Goal: Find specific page/section

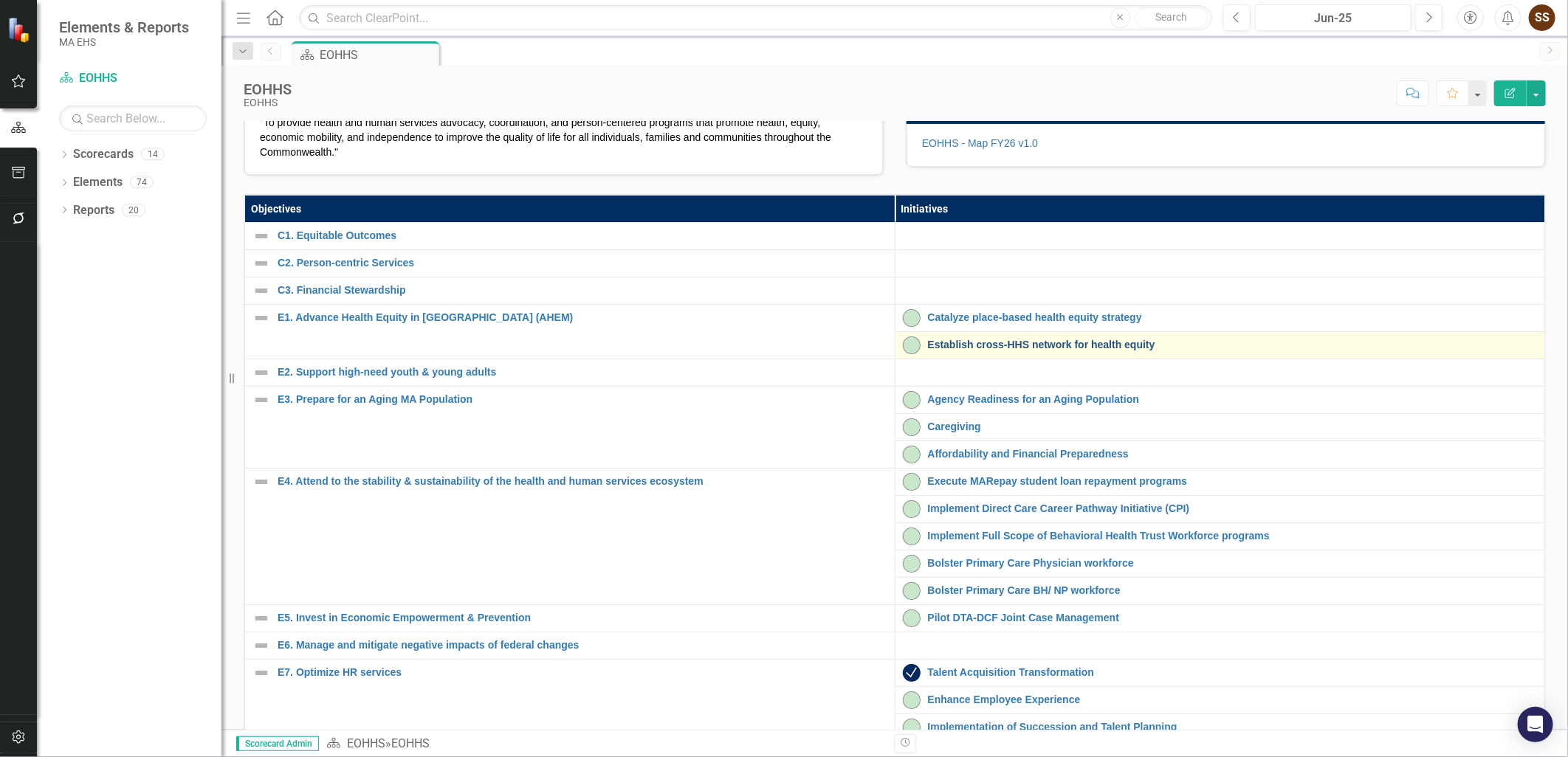
click at [956, 351] on link "Establish cross-HHS network for health equity" at bounding box center [1233, 345] width 610 height 11
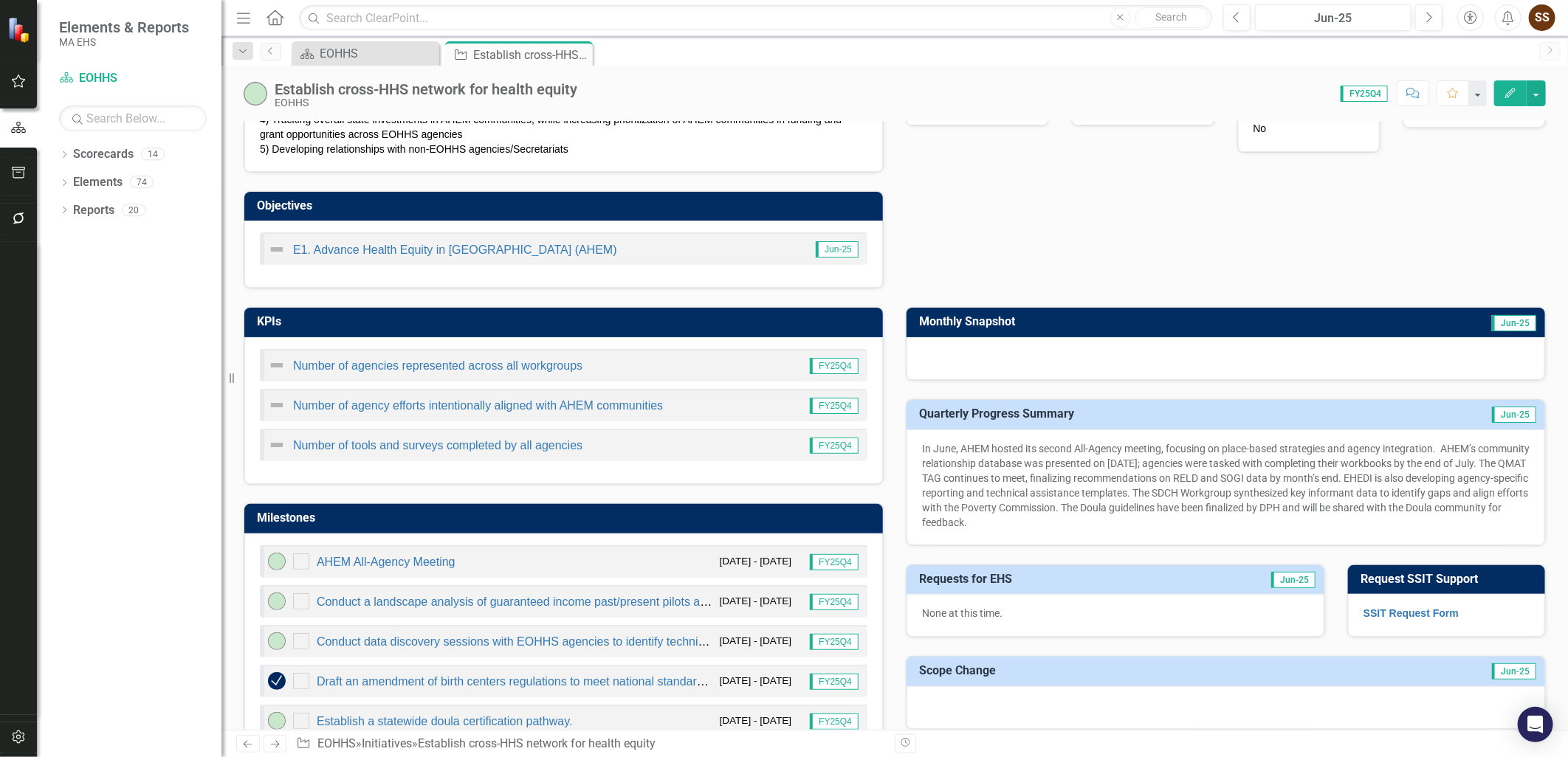
scroll to position [327, 0]
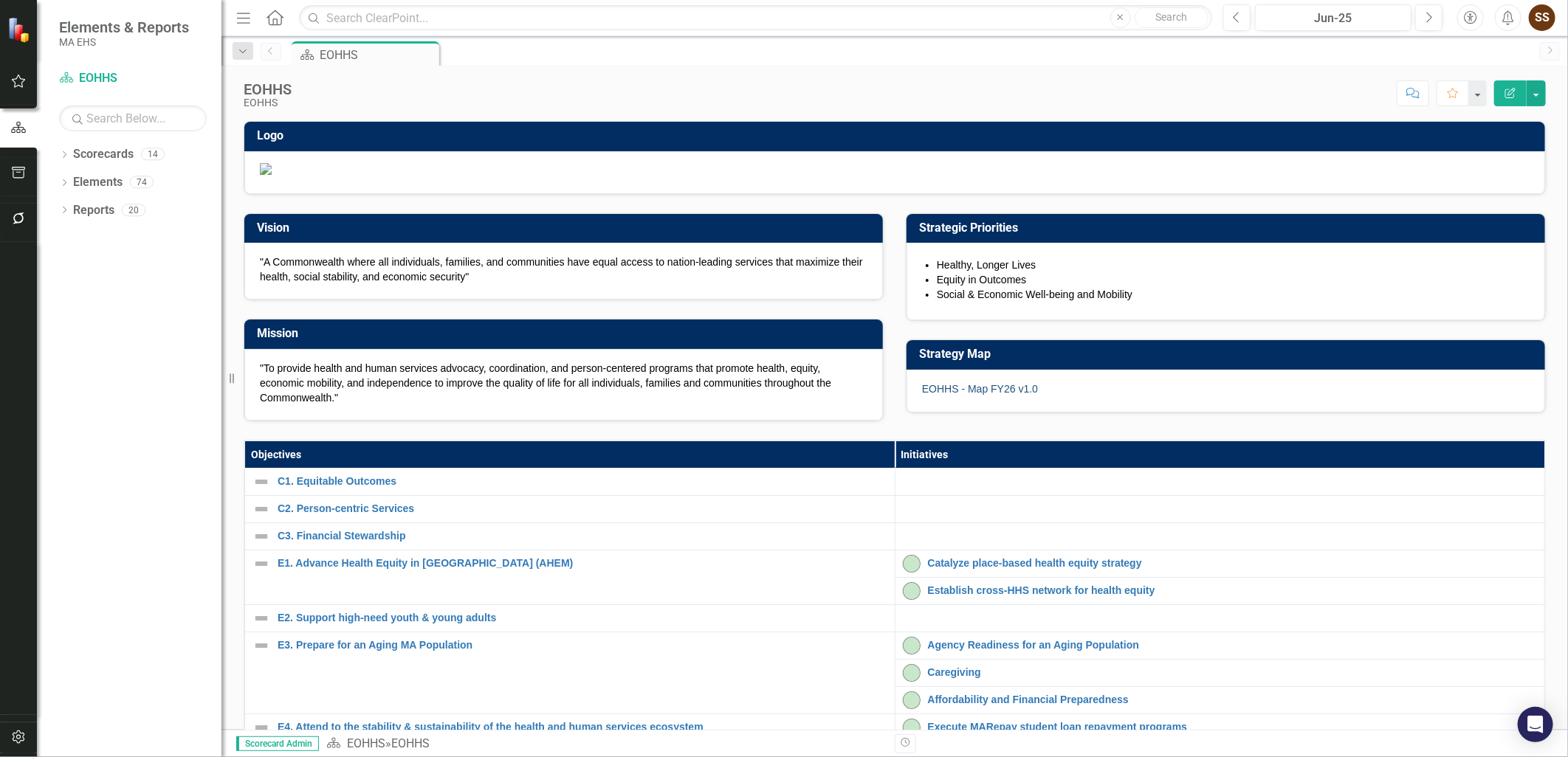
click at [981, 395] on link "EOHHS - Map FY26 v1.0" at bounding box center [980, 388] width 116 height 12
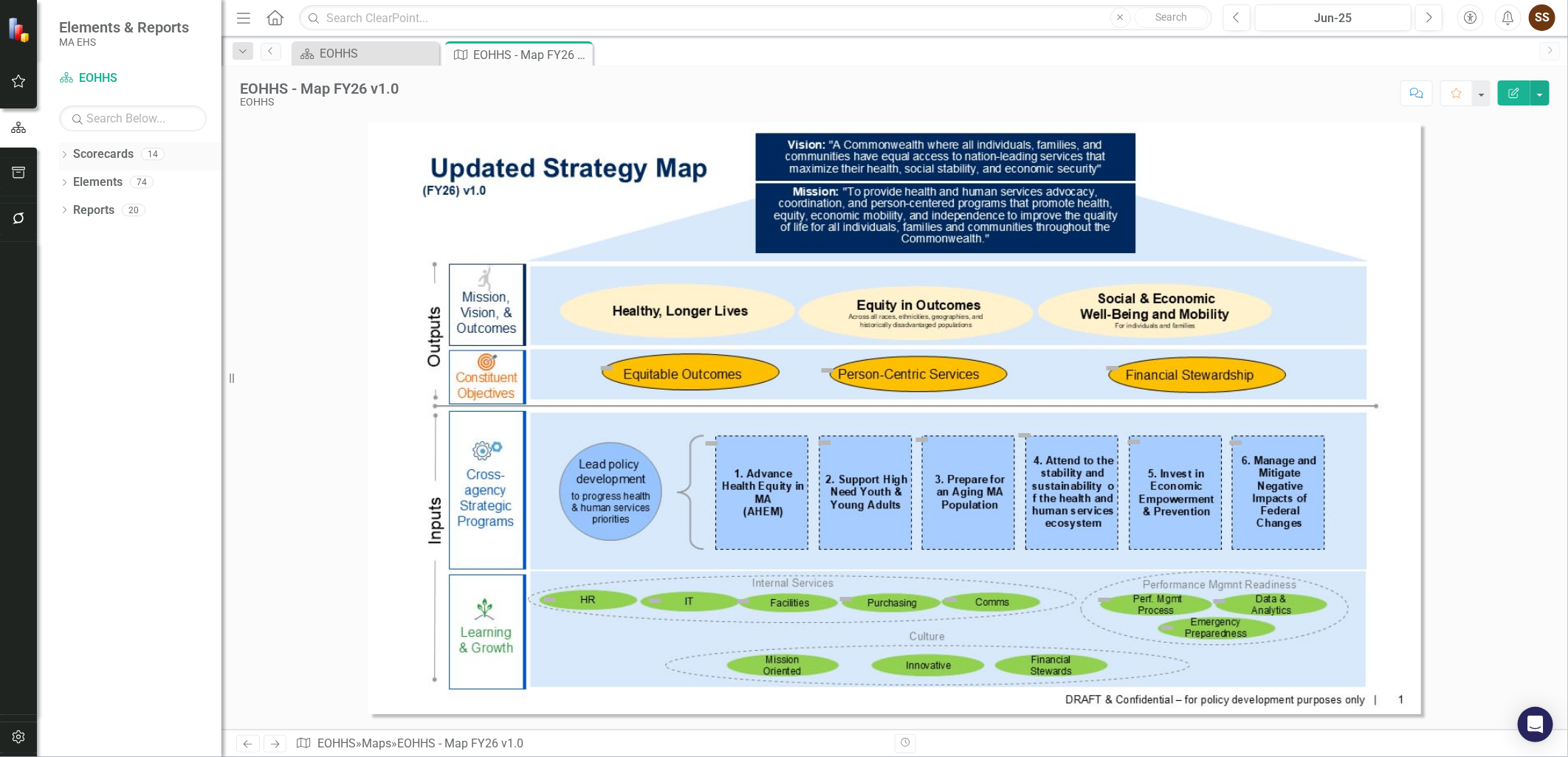
click at [67, 153] on icon "Dropdown" at bounding box center [63, 156] width 10 height 8
click at [69, 178] on icon "Dropdown" at bounding box center [72, 181] width 11 height 9
click at [69, 178] on icon "Dropdown" at bounding box center [70, 179] width 9 height 11
click at [79, 209] on div "Dropdown EOHHS AGE DCF DDS DMH DPH DTA DYS MassAbility MassHealth MCB MCDHH ORI…" at bounding box center [144, 199] width 155 height 56
click at [76, 186] on icon "Dropdown" at bounding box center [72, 181] width 11 height 9
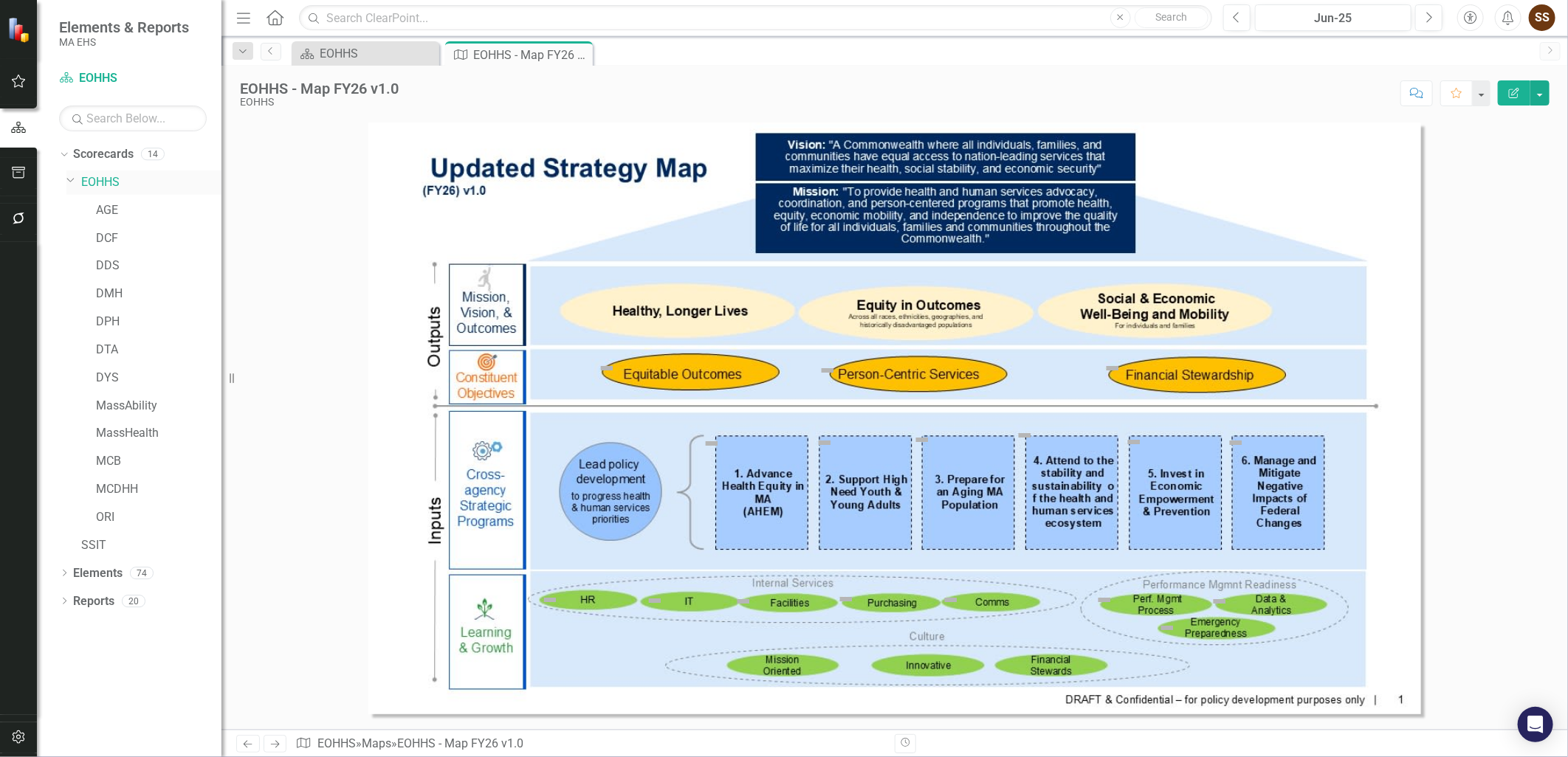
click at [100, 183] on link "EOHHS" at bounding box center [151, 182] width 140 height 17
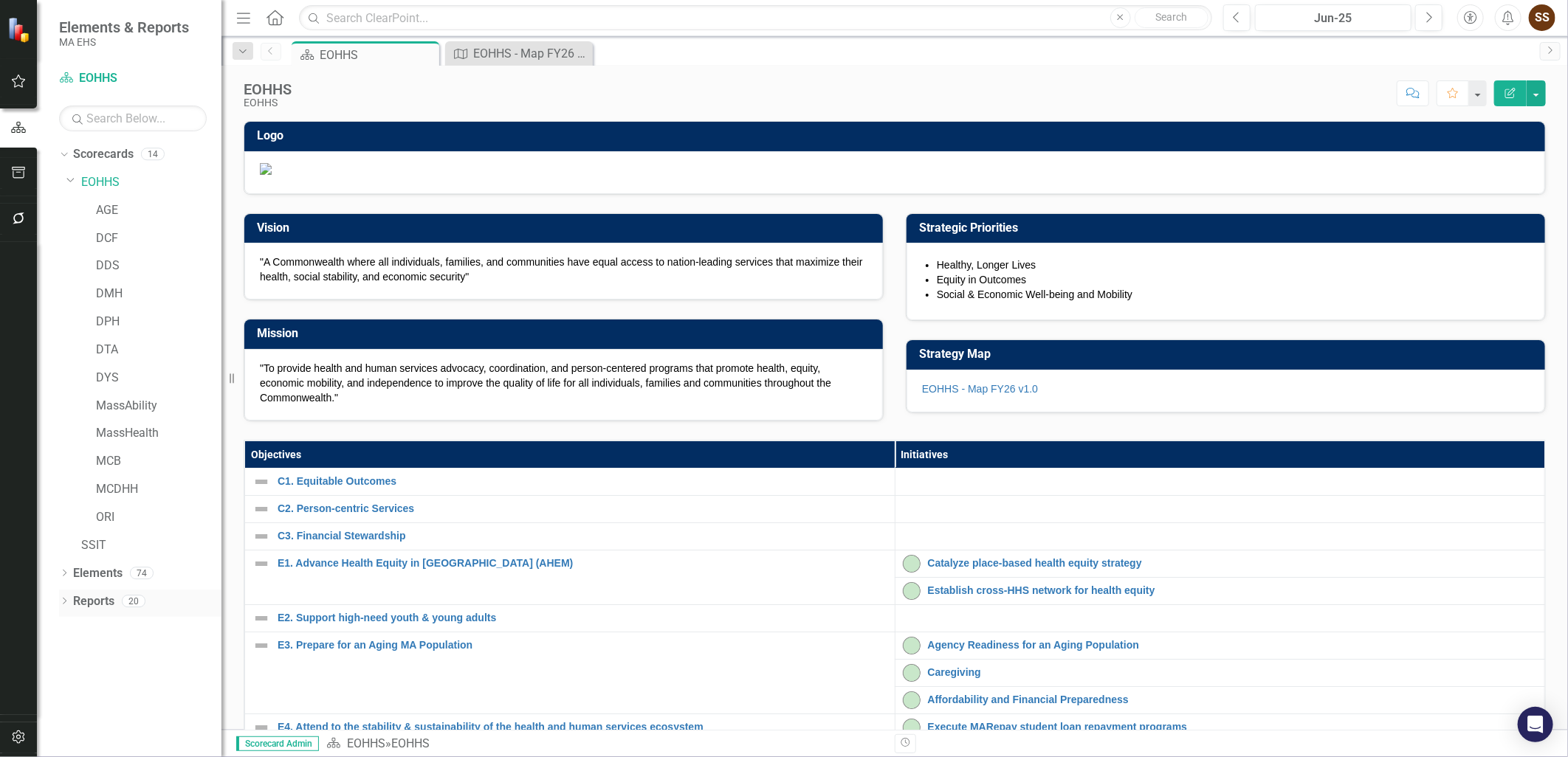
click at [61, 594] on div "Dropdown Reports 20" at bounding box center [139, 604] width 162 height 28
click at [56, 600] on div "Dropdown Scorecards 14 Dropdown EOHHS AGE DCF DDS DMH DPH DTA DYS MassAbility M…" at bounding box center [129, 449] width 185 height 615
click at [64, 574] on icon "Dropdown" at bounding box center [63, 575] width 10 height 8
click at [60, 741] on icon "Dropdown" at bounding box center [63, 742] width 10 height 8
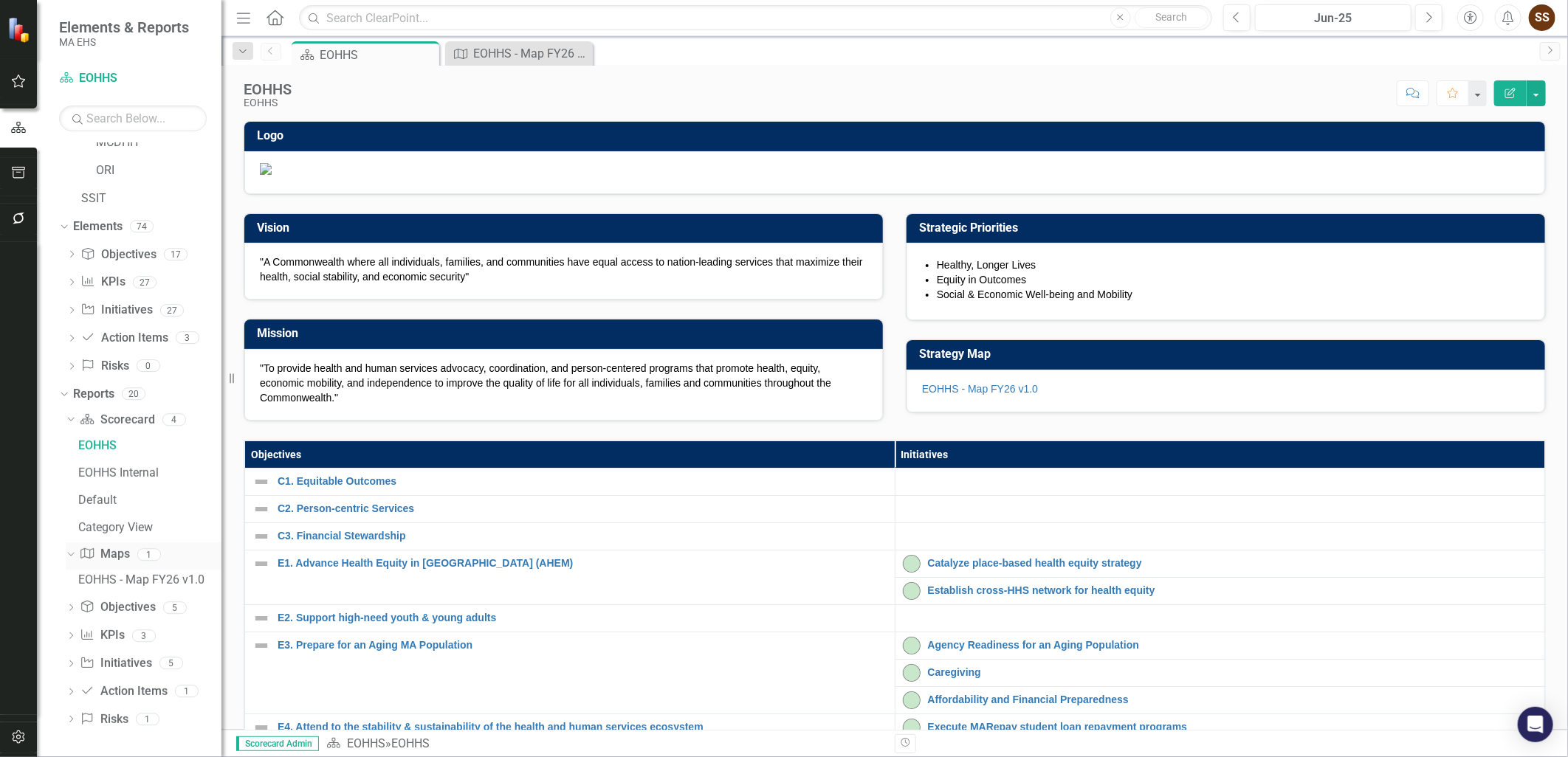
click at [111, 552] on link "Map Maps" at bounding box center [104, 554] width 49 height 17
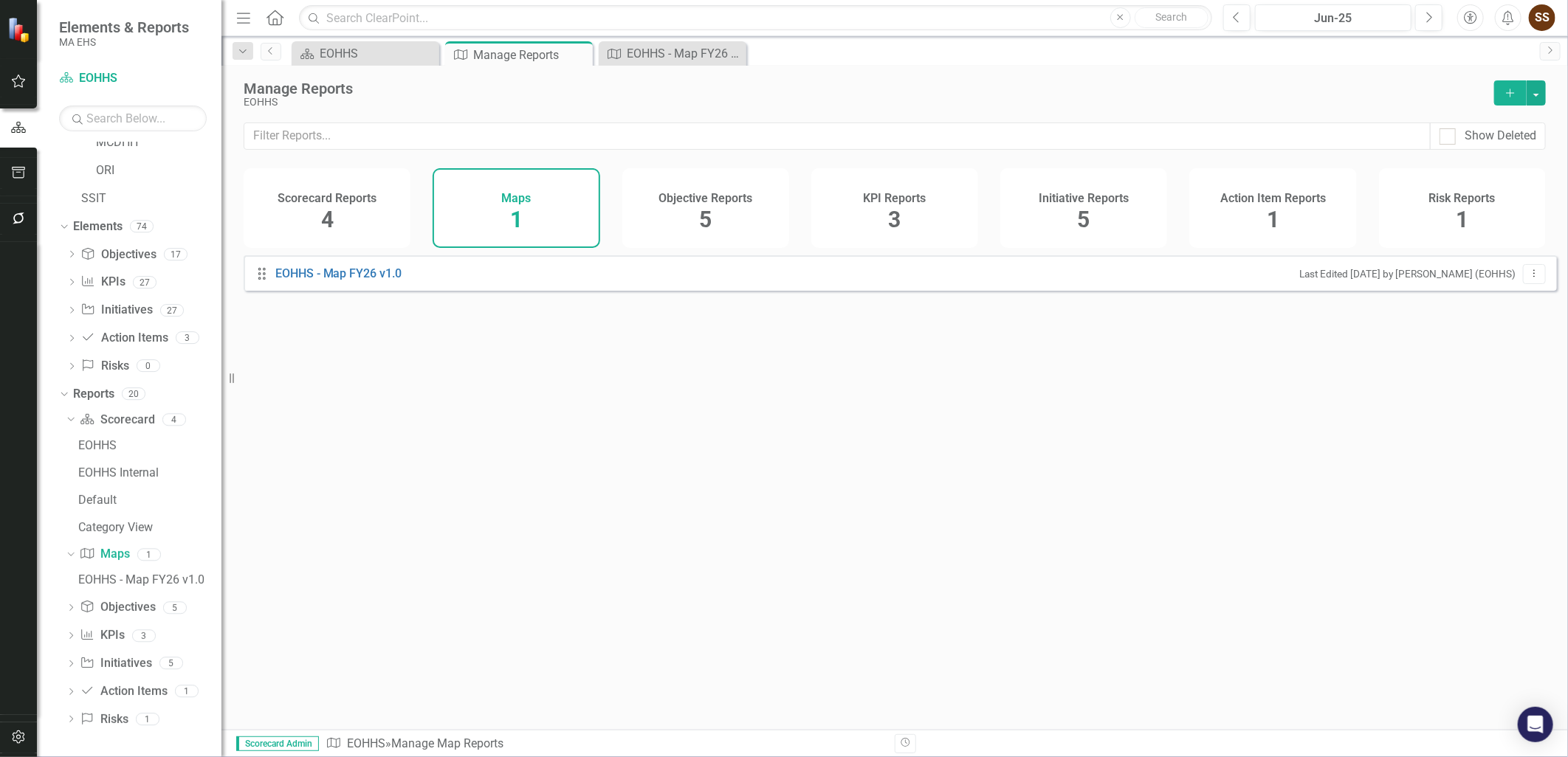
click at [725, 211] on div "Objective Reports 5" at bounding box center [706, 208] width 167 height 80
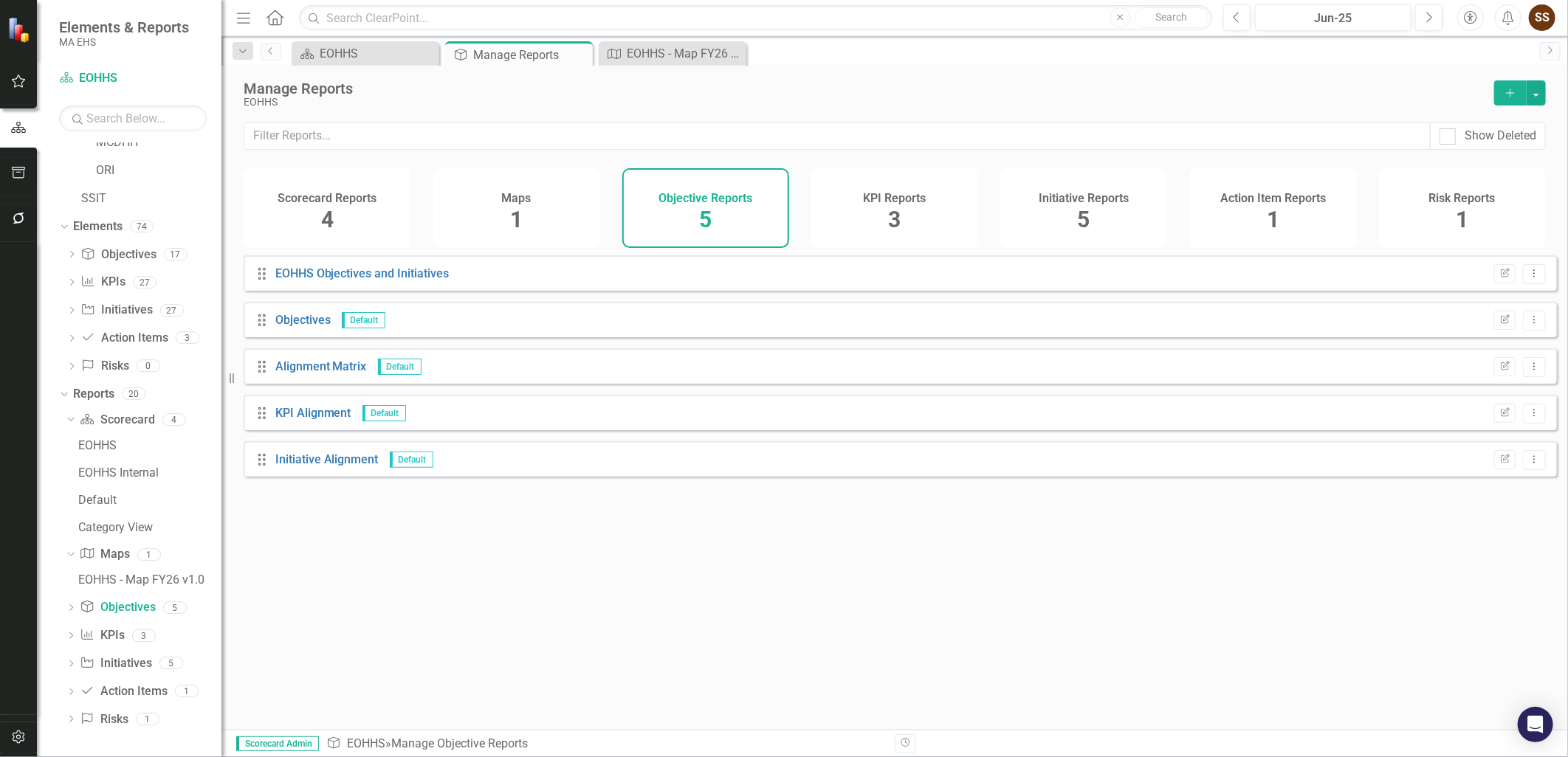
click at [482, 233] on div "Maps 1" at bounding box center [515, 208] width 167 height 80
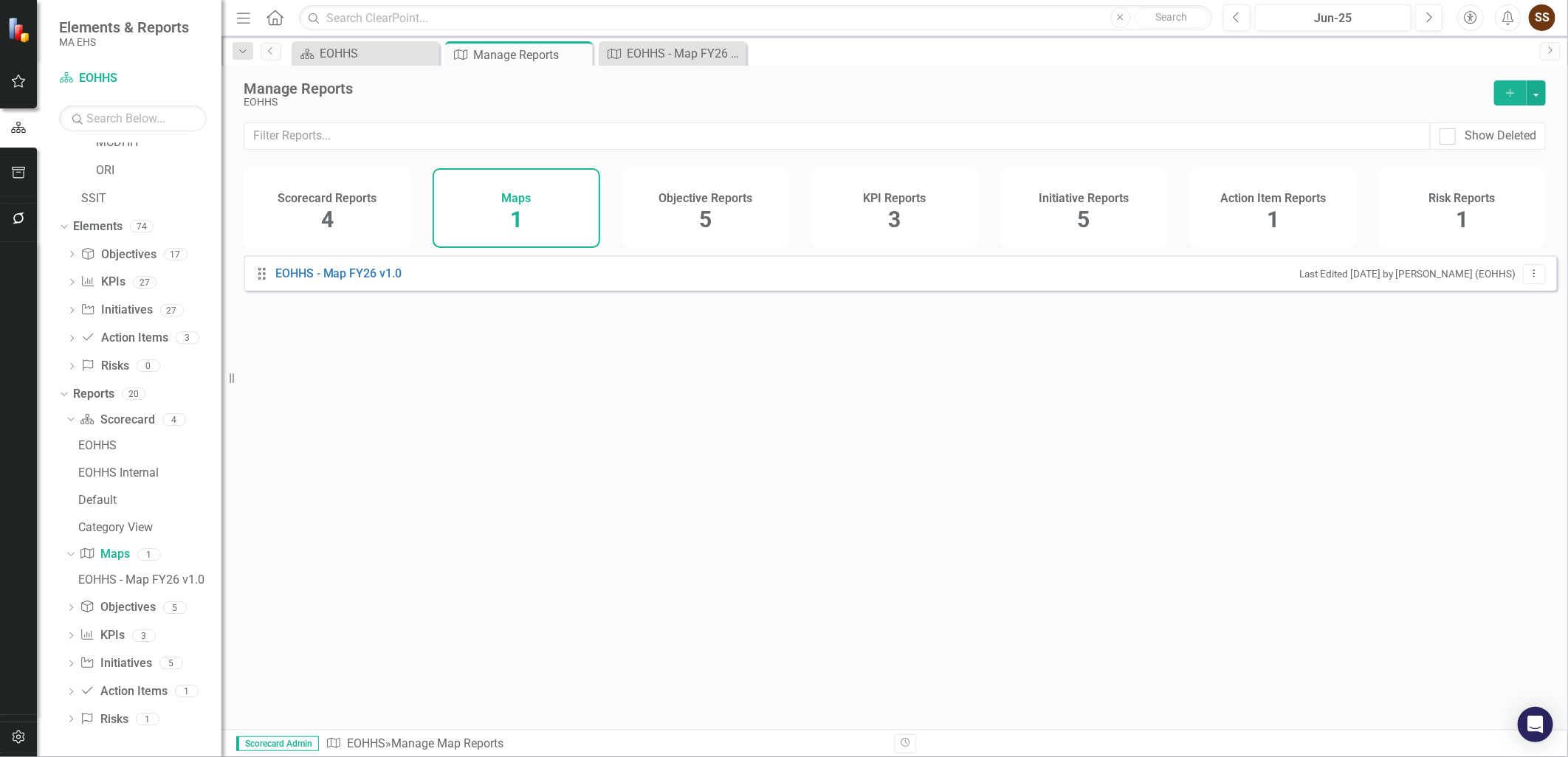
click at [661, 223] on div "Objective Reports 5" at bounding box center [706, 208] width 167 height 80
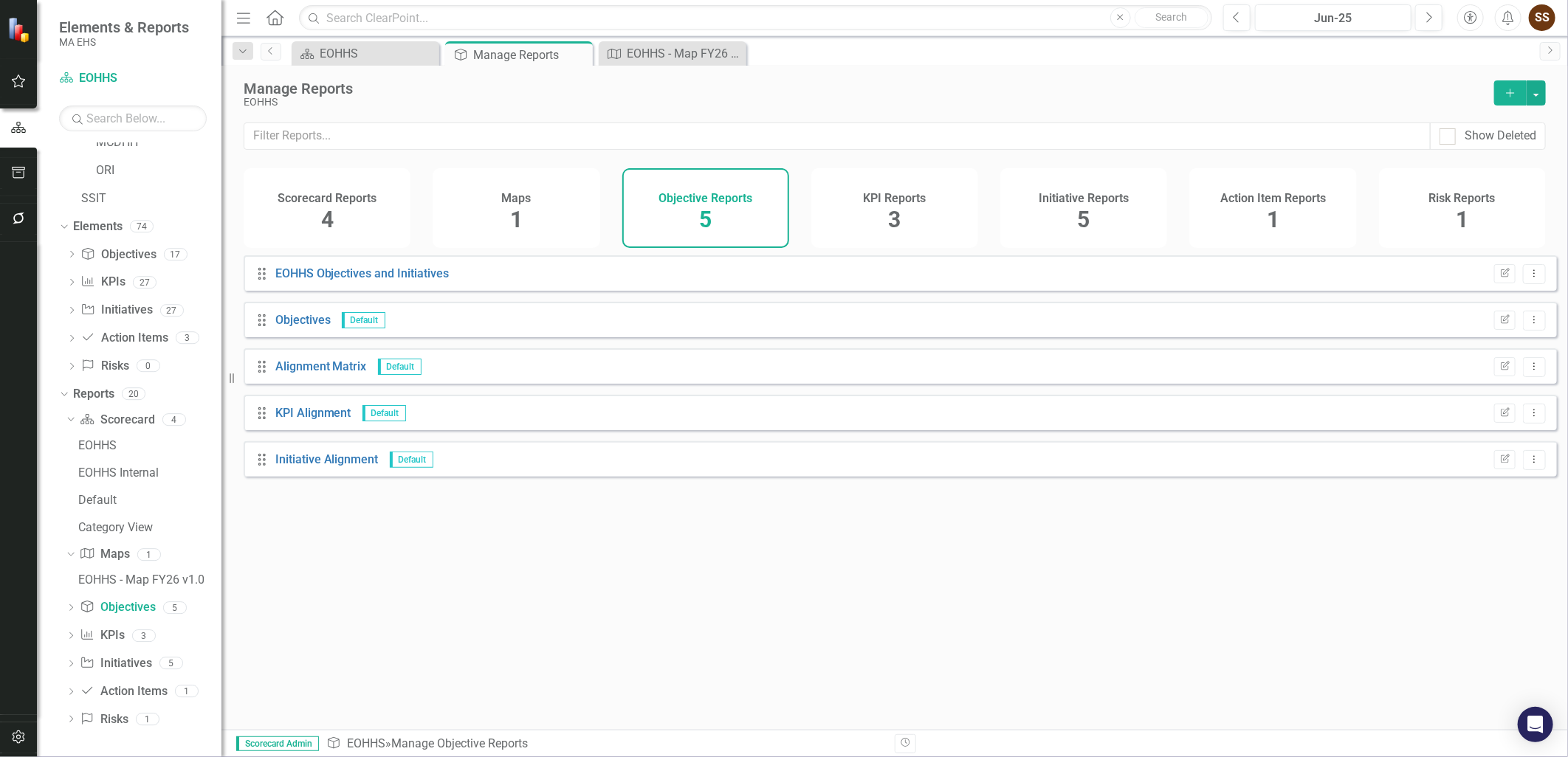
click at [550, 223] on div "Maps 1" at bounding box center [515, 208] width 167 height 80
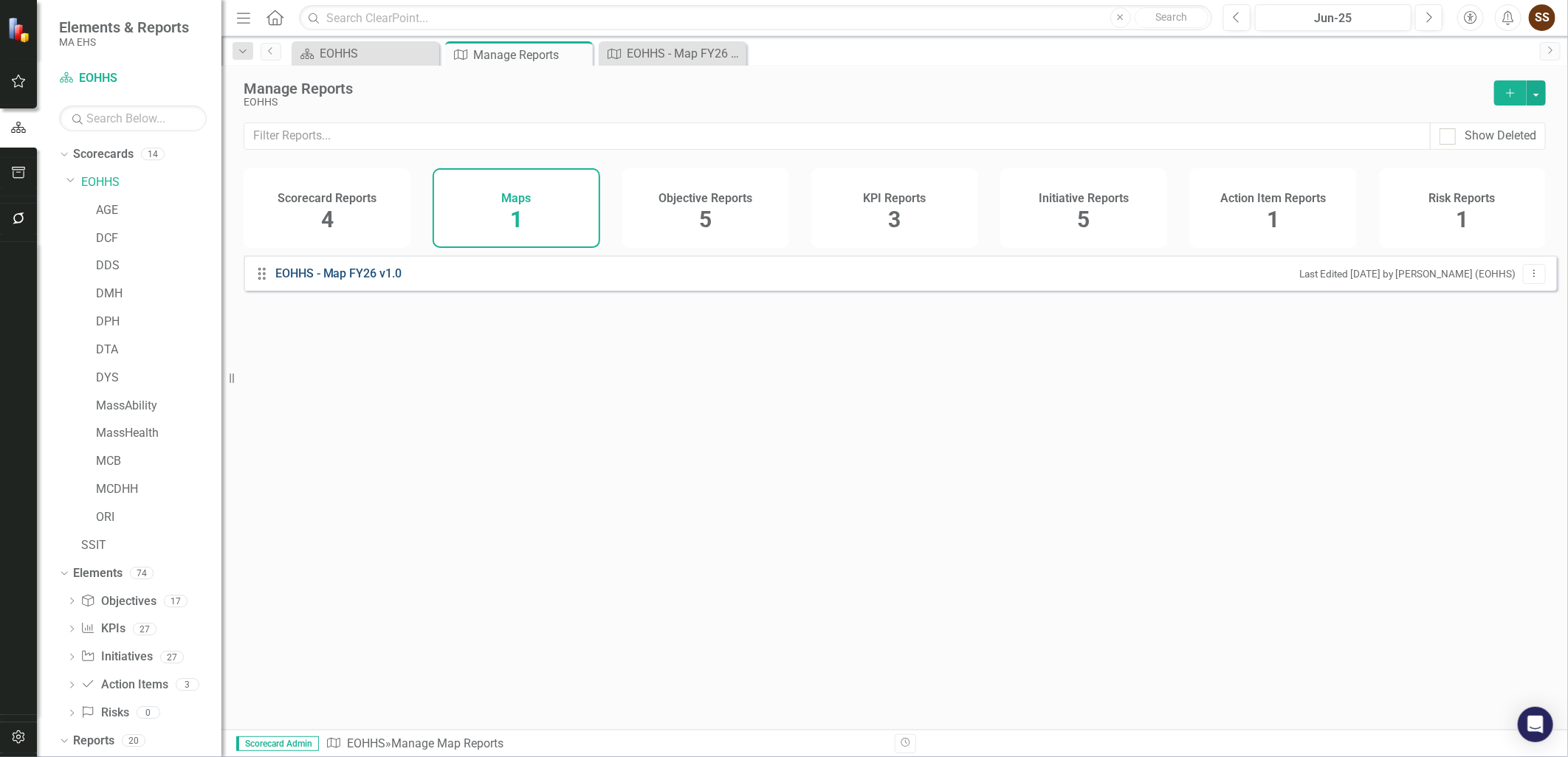
click at [352, 283] on link "EOHHS - Map FY26 v1.0" at bounding box center [341, 274] width 131 height 17
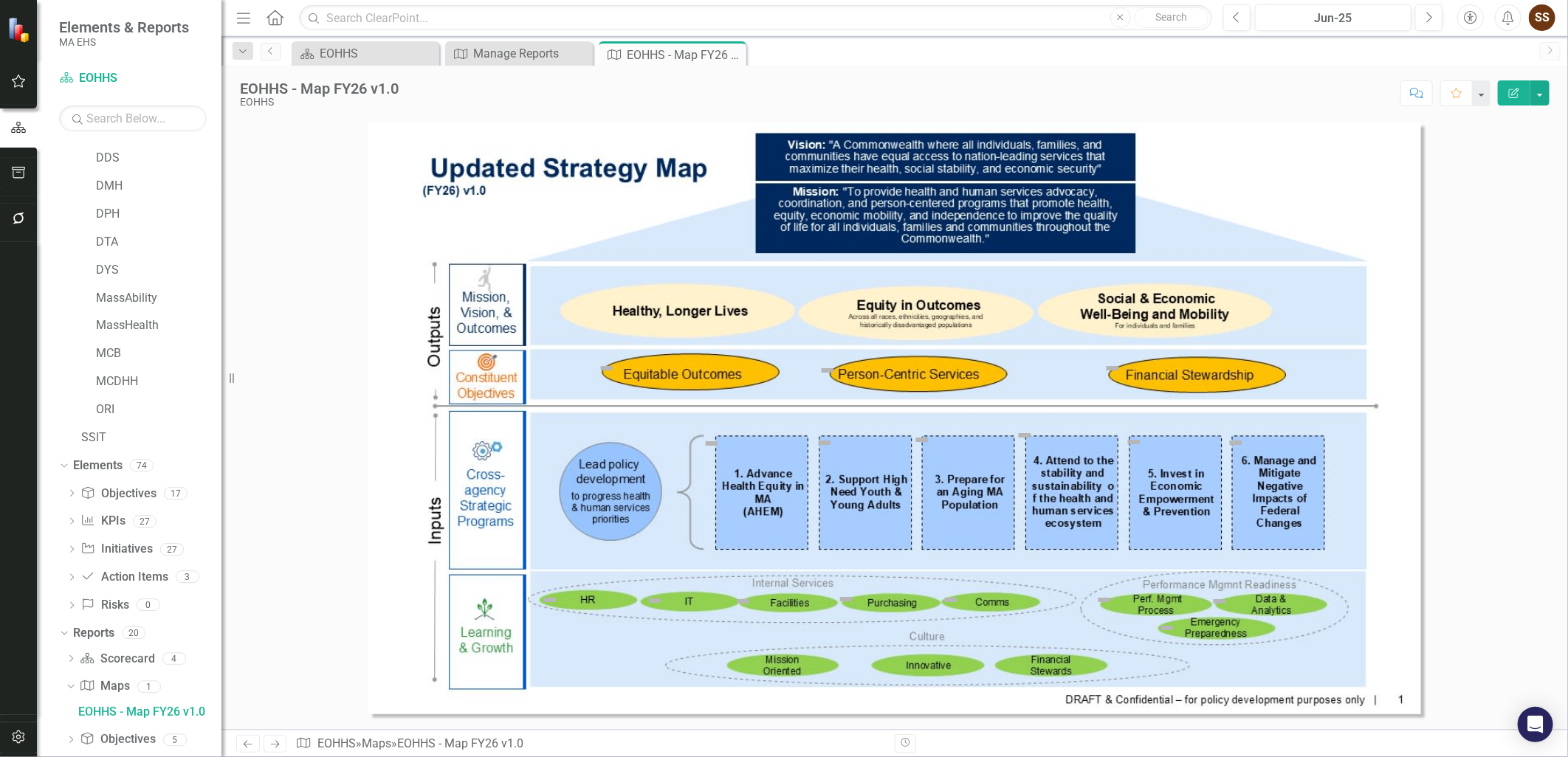
scroll to position [74, 0]
